Goal: Information Seeking & Learning: Learn about a topic

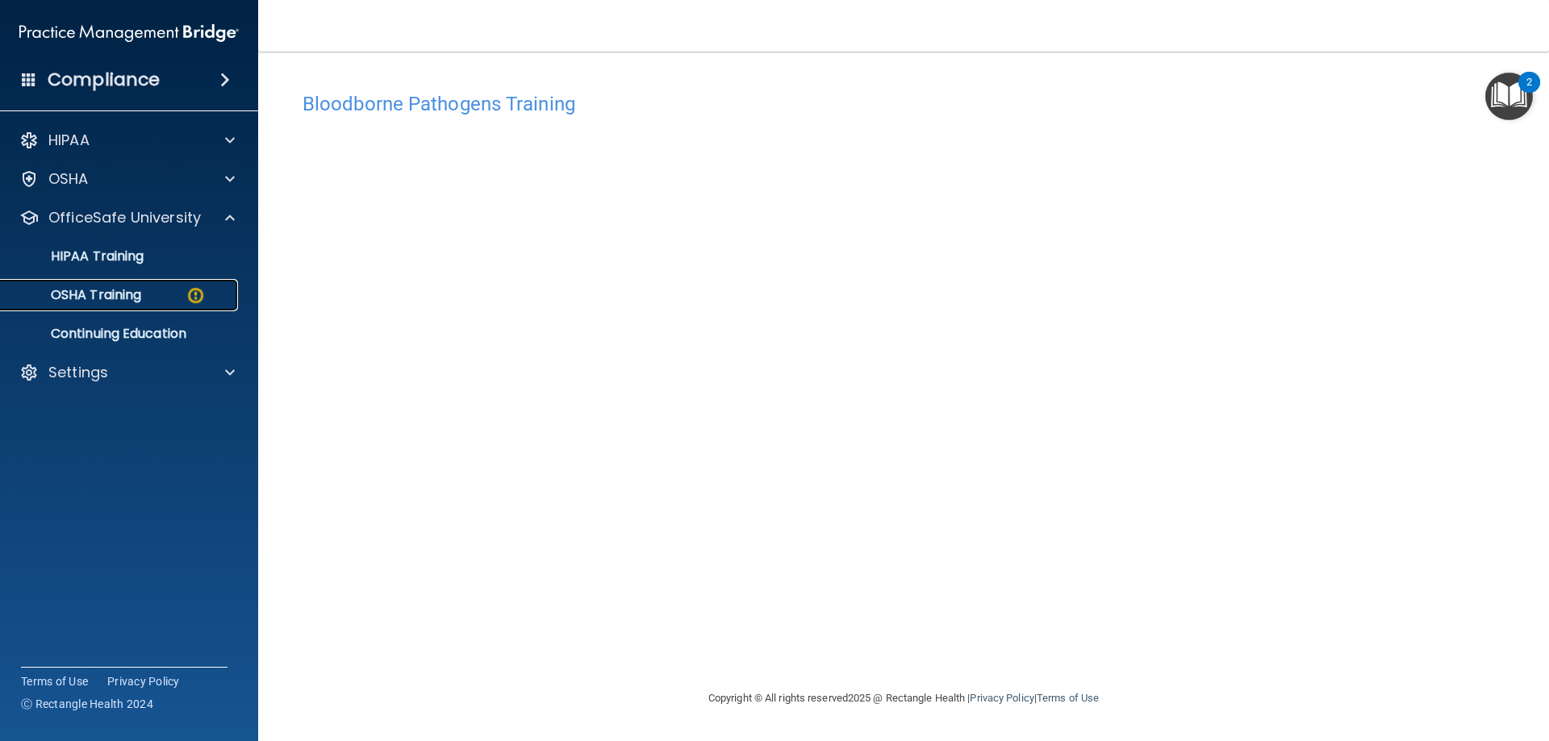
click at [180, 298] on div "OSHA Training" at bounding box center [120, 295] width 220 height 16
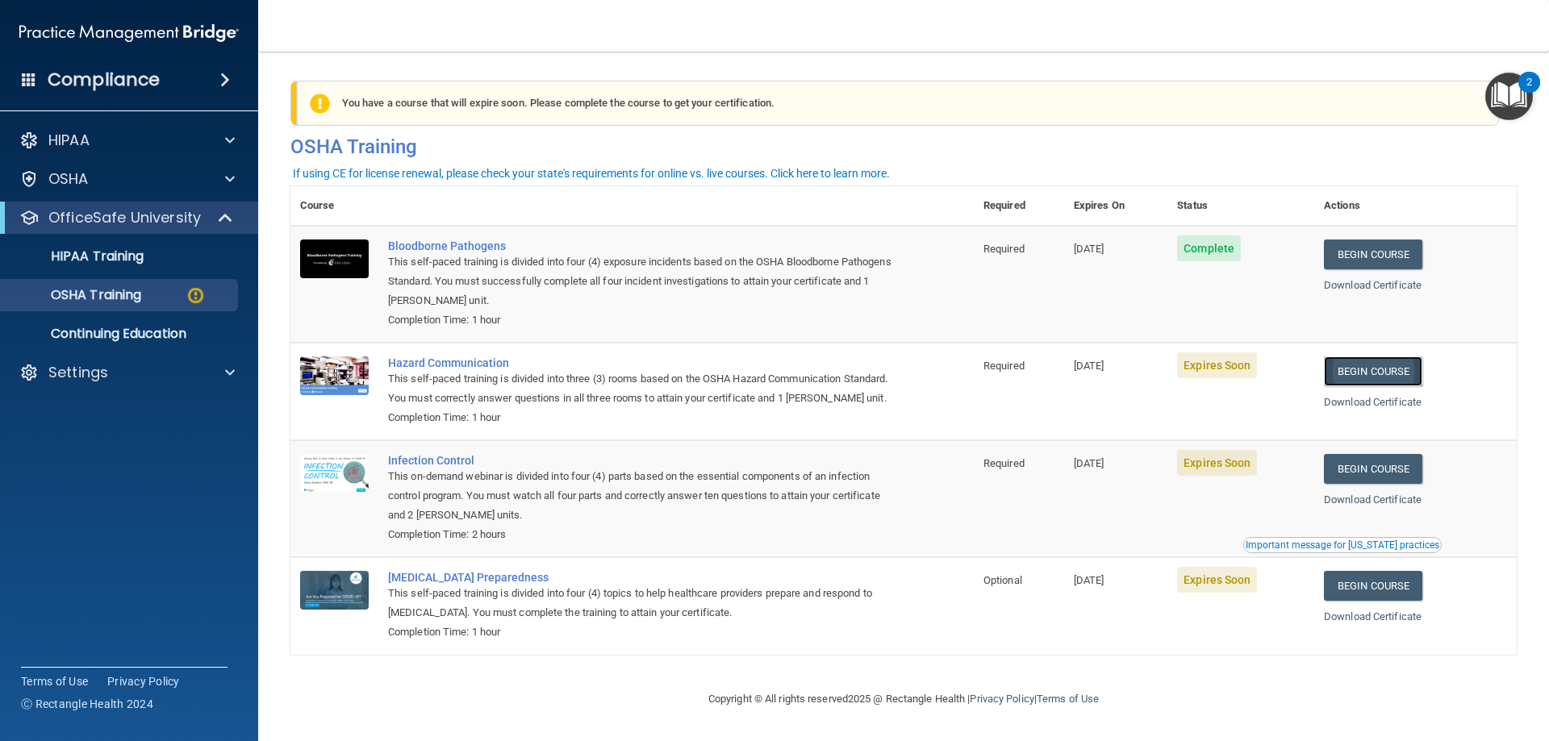
click at [1375, 369] on link "Begin Course" at bounding box center [1373, 372] width 98 height 30
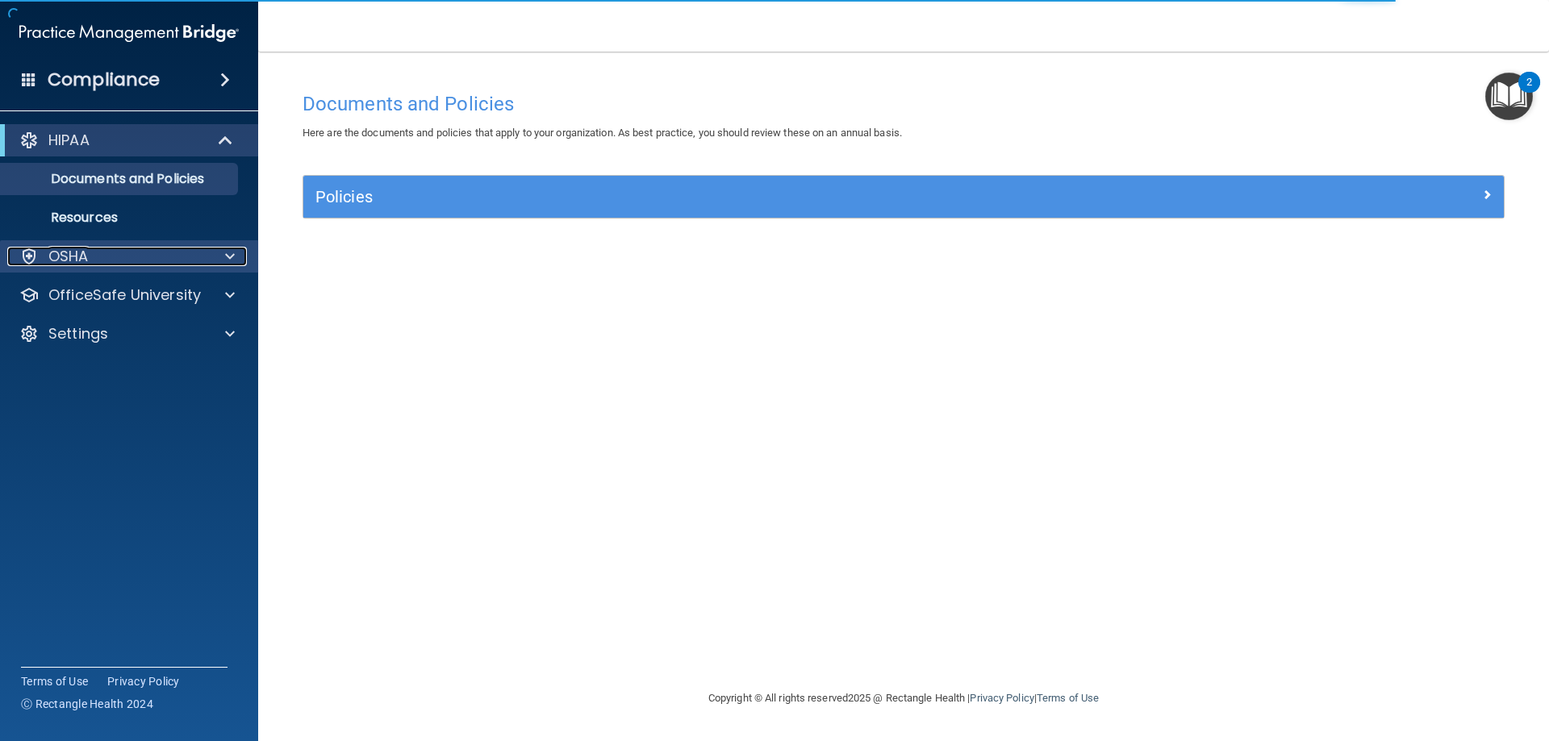
click at [227, 257] on span at bounding box center [230, 256] width 10 height 19
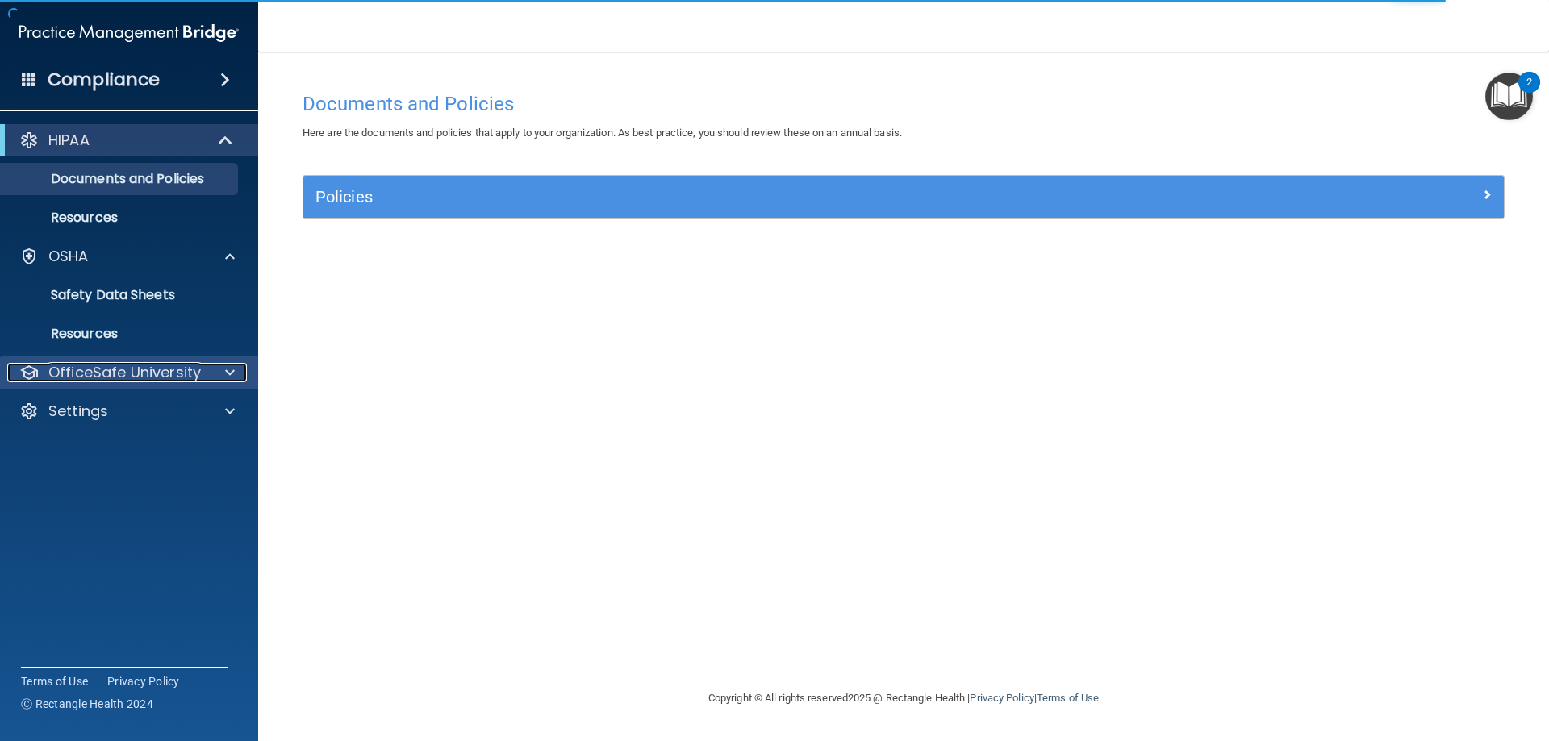
click at [222, 370] on div at bounding box center [227, 372] width 40 height 19
